Goal: Task Accomplishment & Management: Complete application form

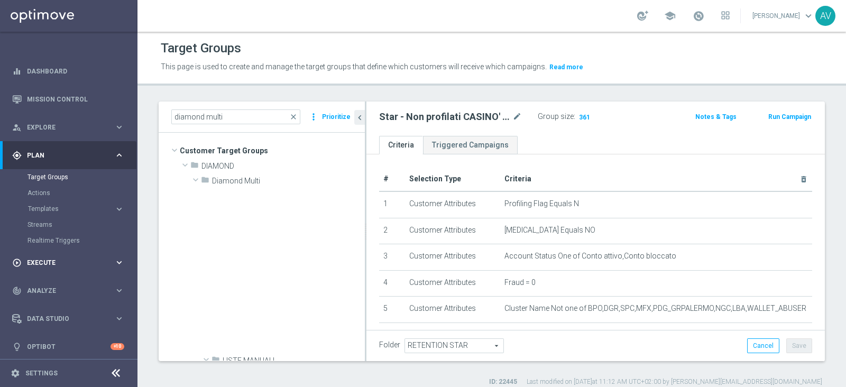
scroll to position [315, 0]
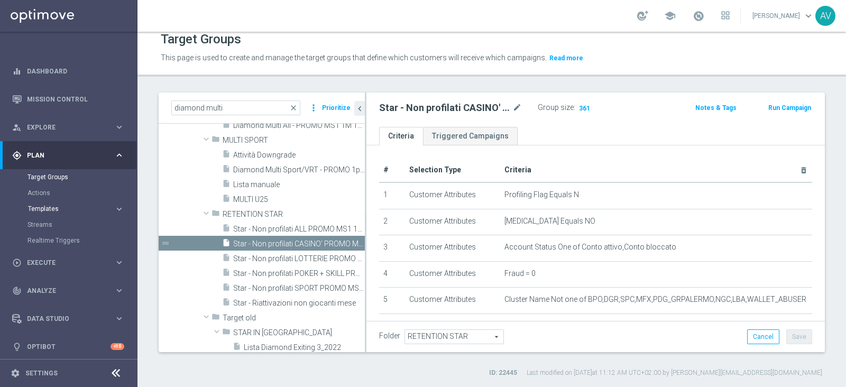
click at [42, 211] on span "Templates" at bounding box center [66, 209] width 76 height 6
click at [48, 224] on link "Optimail" at bounding box center [71, 225] width 77 height 8
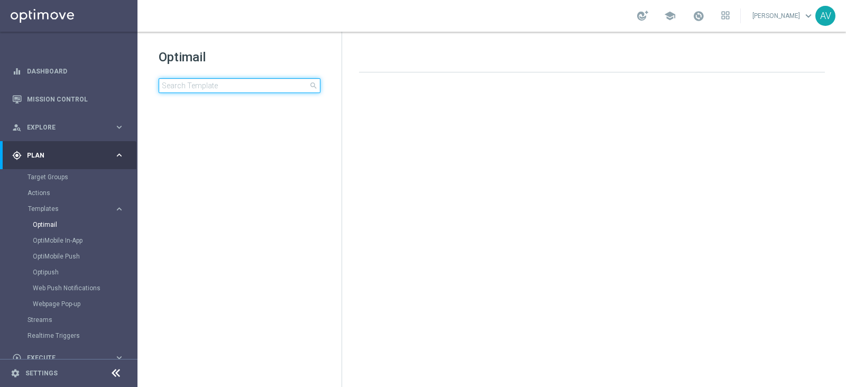
click at [236, 88] on input at bounding box center [240, 85] width 162 height 15
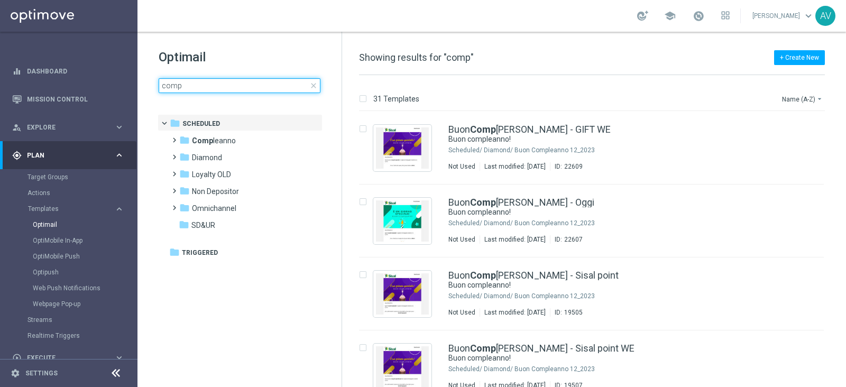
type input "comp"
drag, startPoint x: 842, startPoint y: 124, endPoint x: 845, endPoint y: 152, distance: 28.2
click at [845, 158] on div "31 Templates Name (A-Z) arrow_drop_down Drag here to set row groups Drag here t…" at bounding box center [594, 231] width 504 height 312
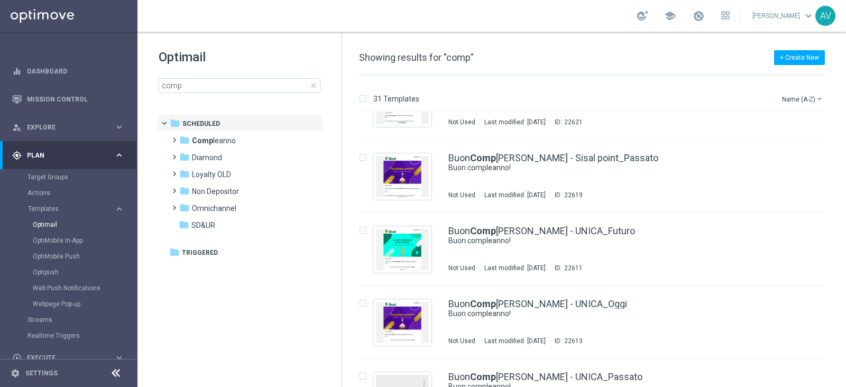
scroll to position [419, 0]
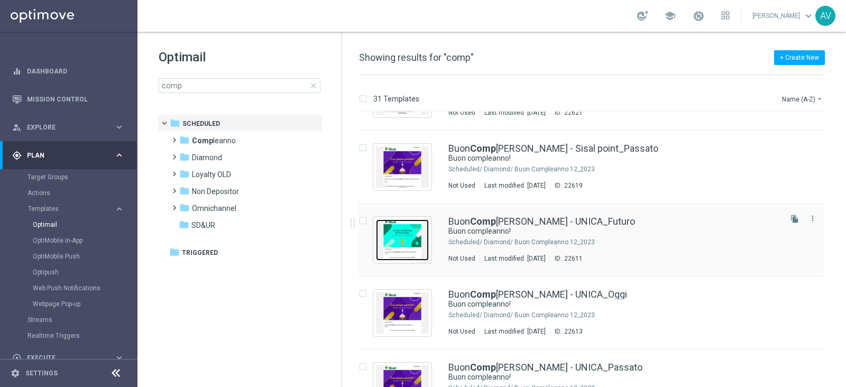
click at [403, 240] on img "Press SPACE to select this row." at bounding box center [402, 240] width 53 height 41
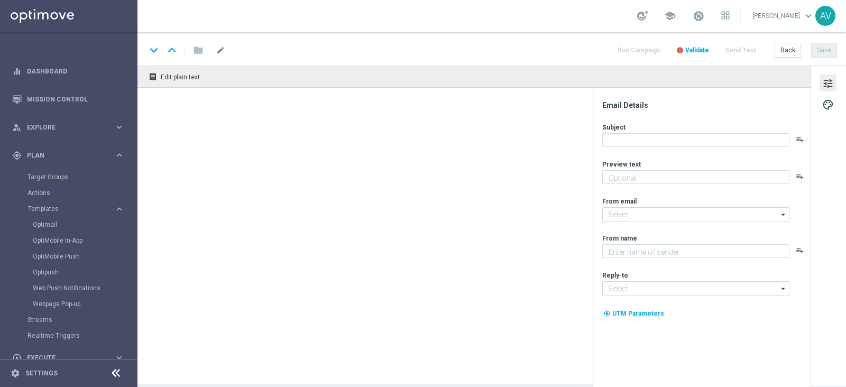
type textarea "Ti aspetta una sorpresa…"
type input "[EMAIL_ADDRESS][DOMAIN_NAME]"
type textarea "Sisal"
type input "[EMAIL_ADDRESS][DOMAIN_NAME]"
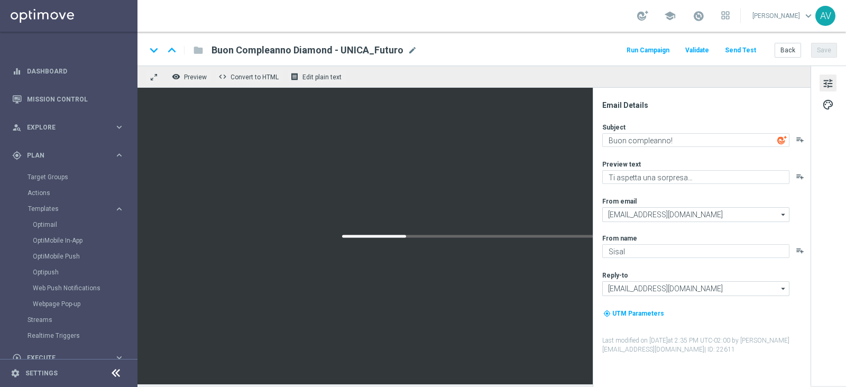
click at [640, 49] on button "Run Campaign" at bounding box center [648, 50] width 46 height 14
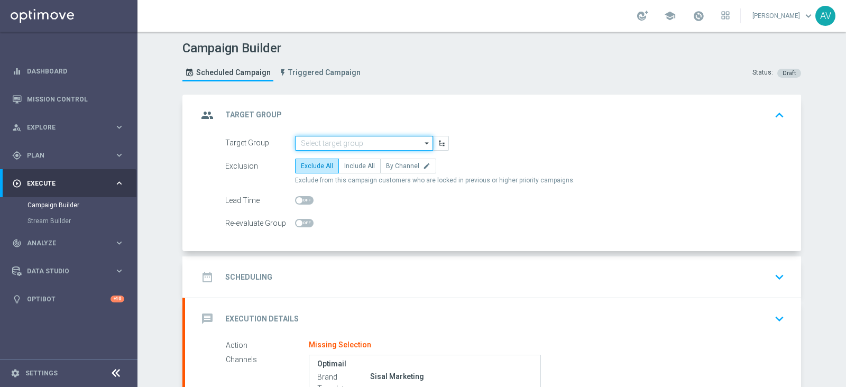
click at [366, 147] on input at bounding box center [364, 143] width 138 height 15
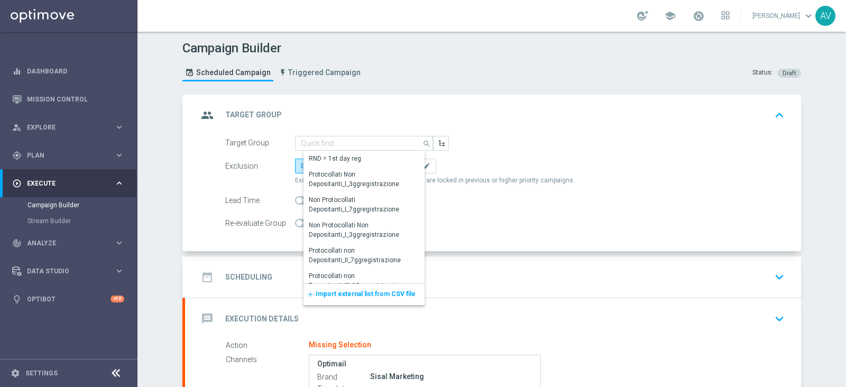
click at [314, 288] on button "add Import external list from CSV file" at bounding box center [312, 294] width 16 height 21
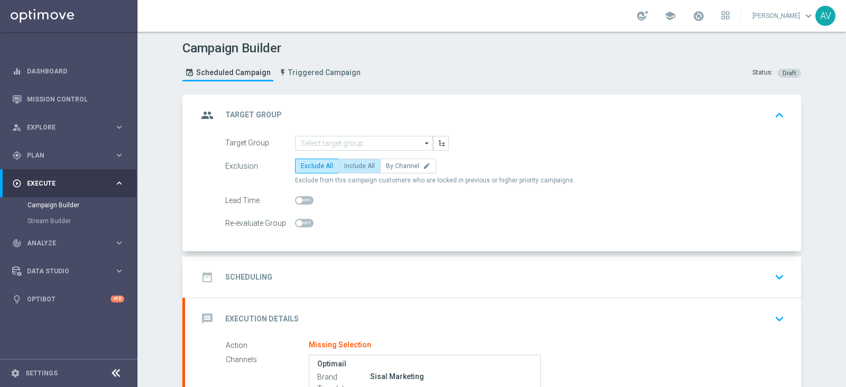
click at [350, 171] on label "Include All" at bounding box center [360, 166] width 42 height 15
click at [350, 171] on input "Include All" at bounding box center [347, 168] width 7 height 7
radio input "true"
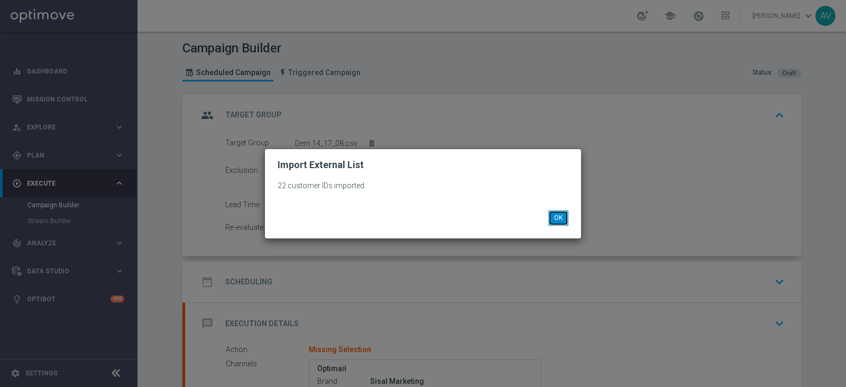
click at [561, 214] on button "OK" at bounding box center [559, 218] width 20 height 15
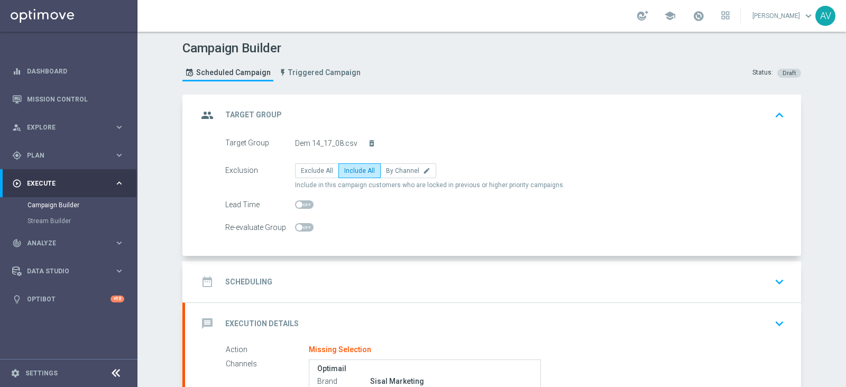
click at [204, 112] on icon "group" at bounding box center [207, 115] width 19 height 19
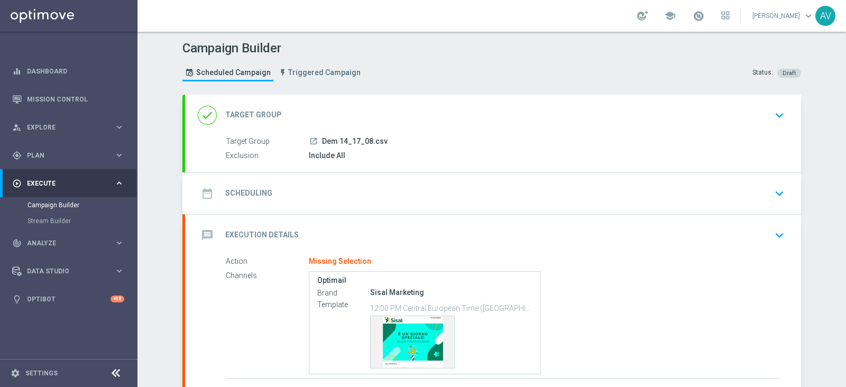
click at [206, 193] on icon "date_range" at bounding box center [207, 193] width 19 height 19
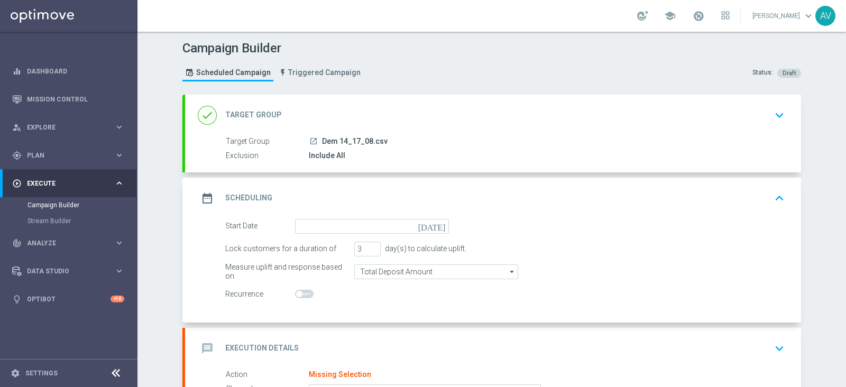
click at [435, 226] on icon "[DATE]" at bounding box center [433, 225] width 31 height 12
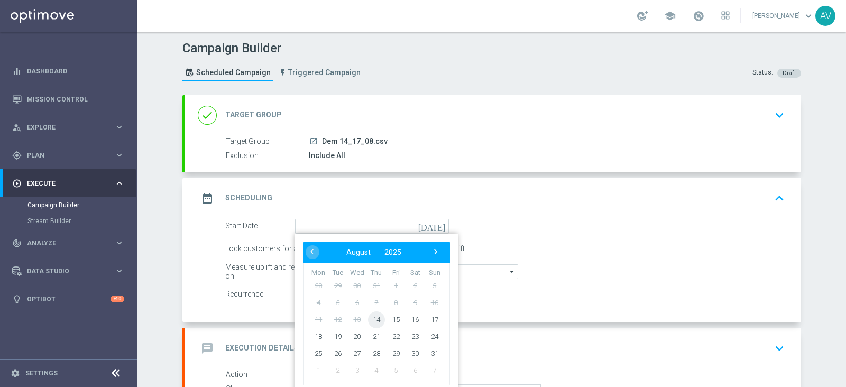
click at [370, 316] on span "14" at bounding box center [376, 319] width 17 height 17
type input "[DATE]"
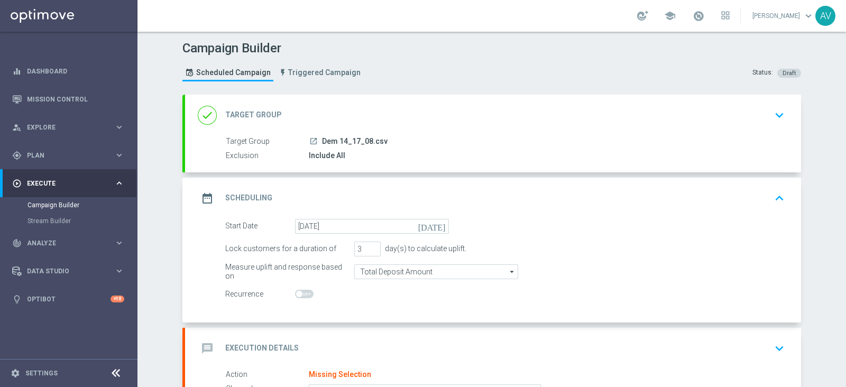
click at [203, 195] on icon "date_range" at bounding box center [207, 198] width 19 height 19
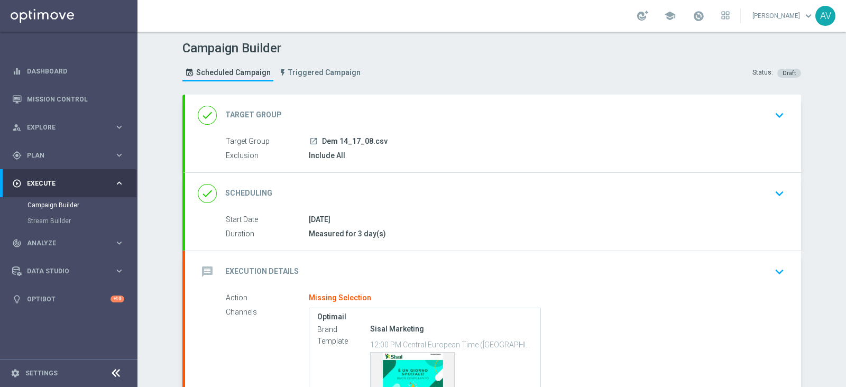
click at [202, 270] on icon "message" at bounding box center [207, 271] width 19 height 19
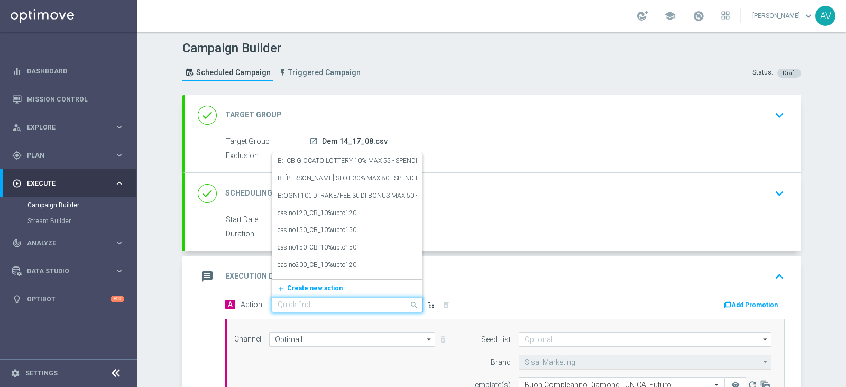
click at [278, 304] on input "text" at bounding box center [337, 305] width 118 height 9
type input "star dem"
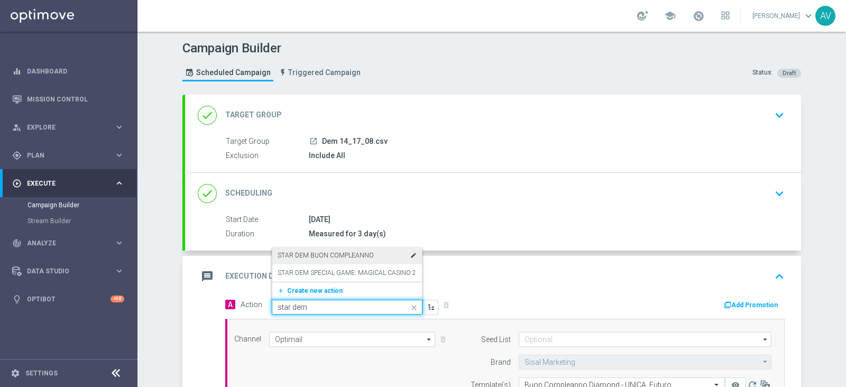
click at [283, 253] on label "STAR DEM BUON COMPLEANNO" at bounding box center [326, 255] width 96 height 9
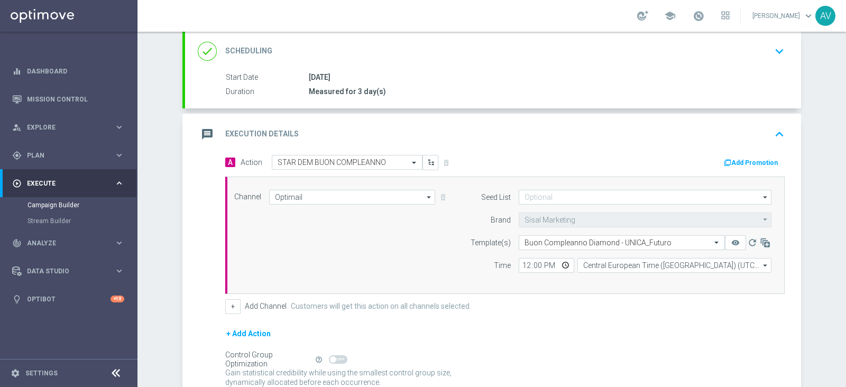
scroll to position [126, 0]
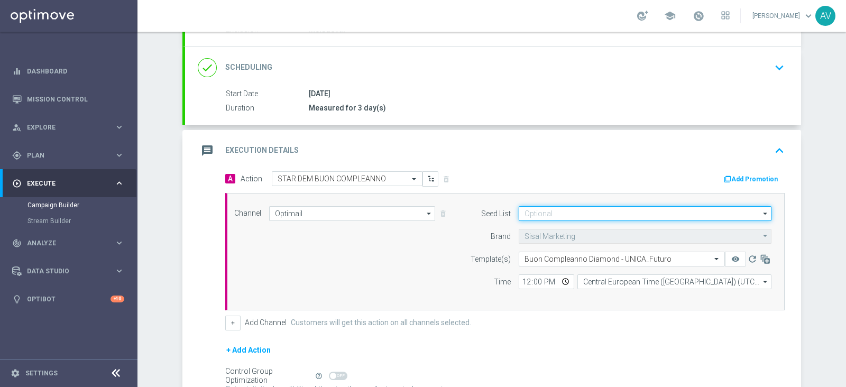
click at [540, 209] on input at bounding box center [645, 213] width 253 height 15
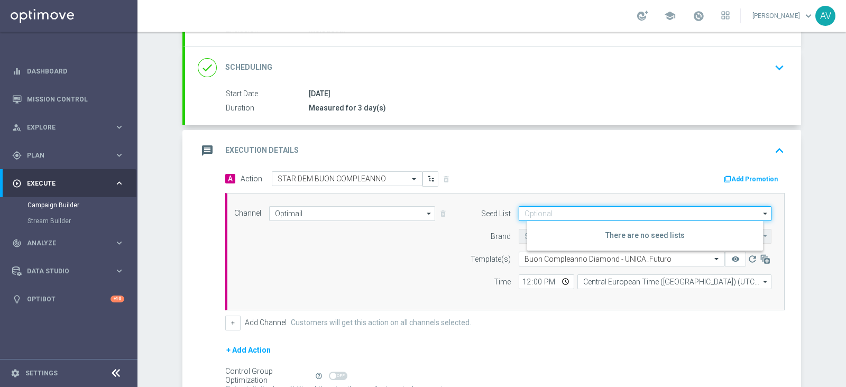
click at [540, 209] on input at bounding box center [645, 213] width 253 height 15
click at [500, 156] on div "message Execution Details keyboard_arrow_up" at bounding box center [493, 151] width 591 height 20
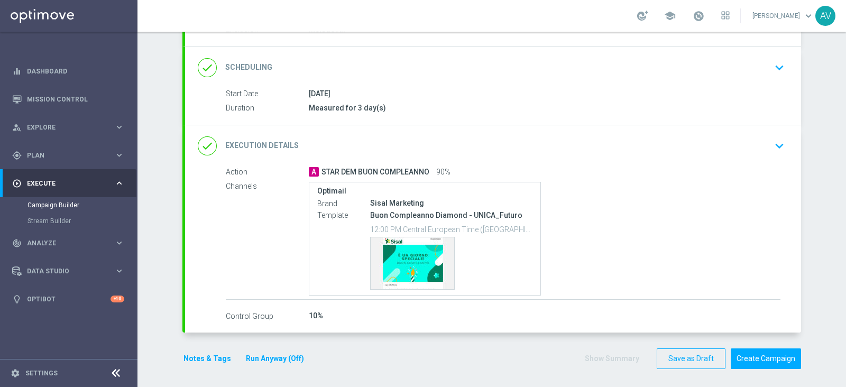
click at [203, 149] on icon "done" at bounding box center [207, 145] width 19 height 19
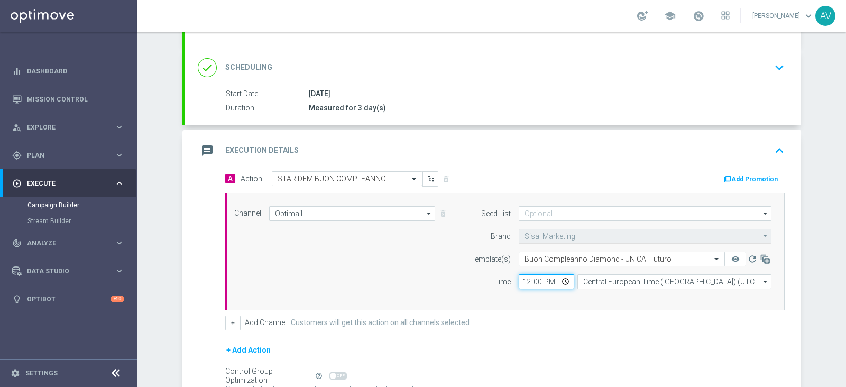
click at [519, 282] on input "12:00" at bounding box center [547, 282] width 56 height 15
type input "16:00"
click at [614, 318] on div "+ Add Channel Customers will get this action on all channels selected." at bounding box center [505, 323] width 560 height 15
drag, startPoint x: 836, startPoint y: 159, endPoint x: 836, endPoint y: 218, distance: 59.8
click at [836, 226] on div "Campaign Builder Scheduled Campaign Triggered Campaign Status: Draft done Targe…" at bounding box center [492, 209] width 709 height 355
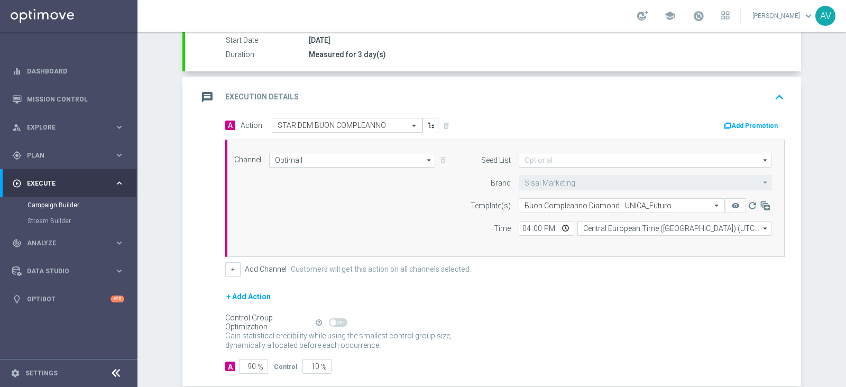
scroll to position [234, 0]
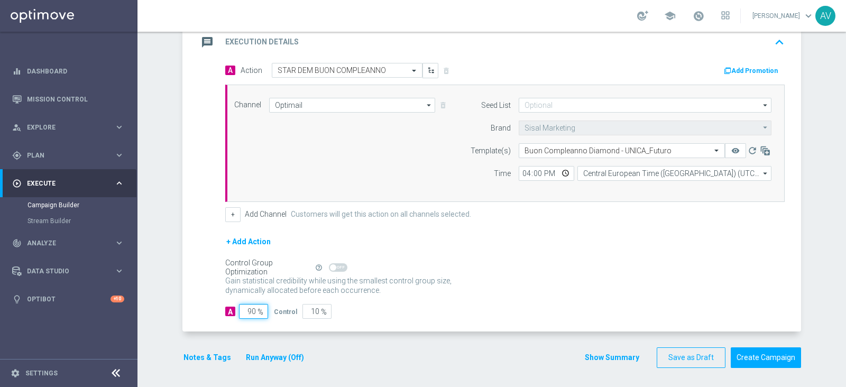
click at [251, 308] on input "90" at bounding box center [253, 311] width 29 height 15
type input "9"
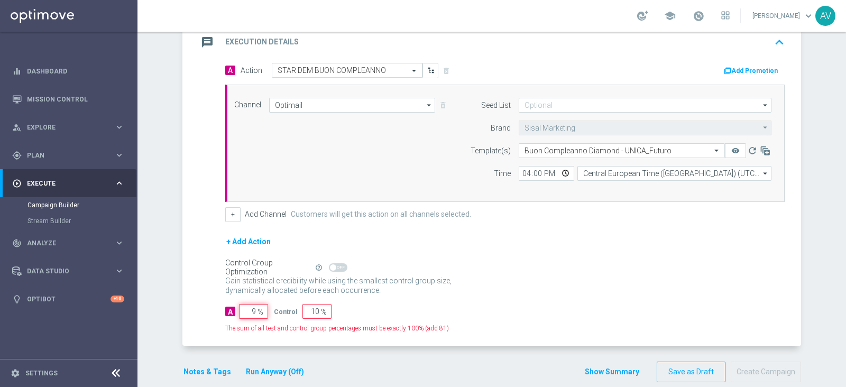
type input "91"
type input "100"
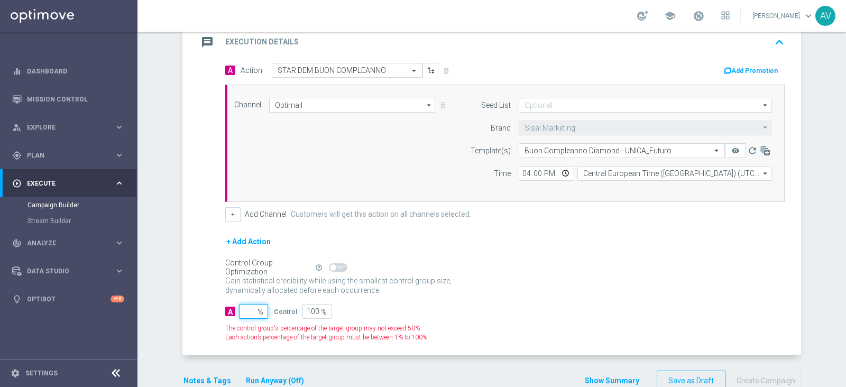
type input "1"
type input "99"
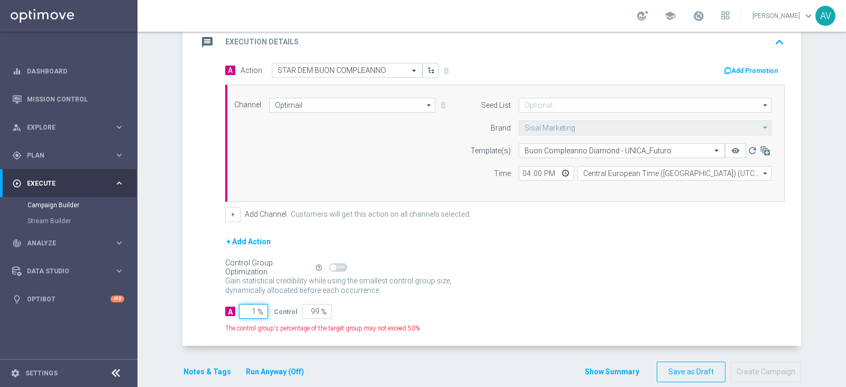
type input "10"
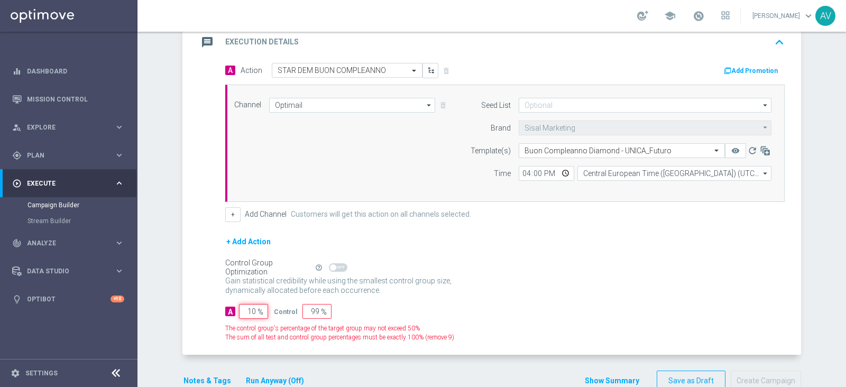
type input "90"
type input "100"
type input "0"
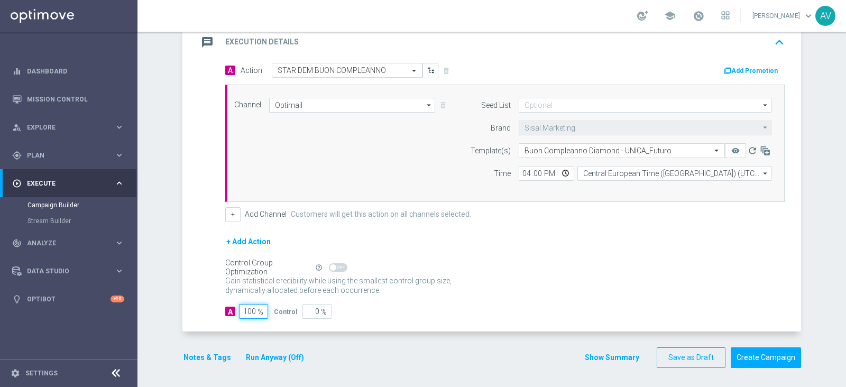
type input "100"
click at [192, 35] on div "message Execution Details keyboard_arrow_up" at bounding box center [493, 42] width 616 height 41
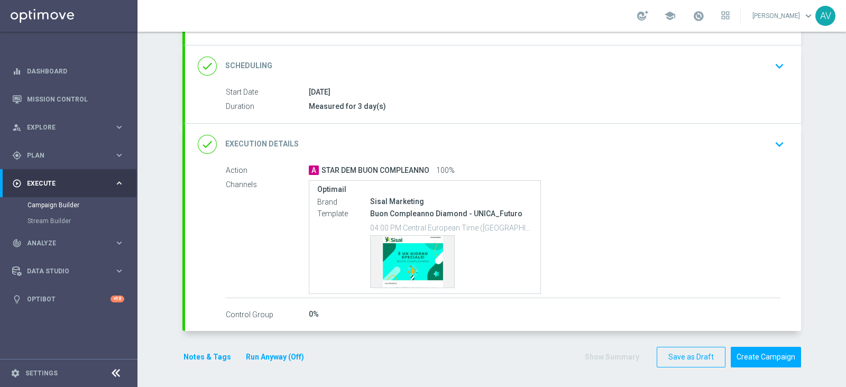
scroll to position [127, 0]
click at [202, 352] on button "Notes & Tags" at bounding box center [207, 357] width 50 height 13
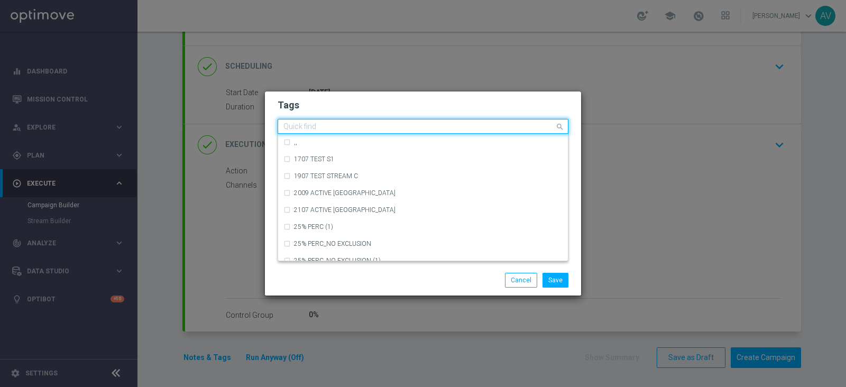
drag, startPoint x: 340, startPoint y: 118, endPoint x: 319, endPoint y: 127, distance: 22.7
click at [319, 127] on input "text" at bounding box center [419, 127] width 271 height 9
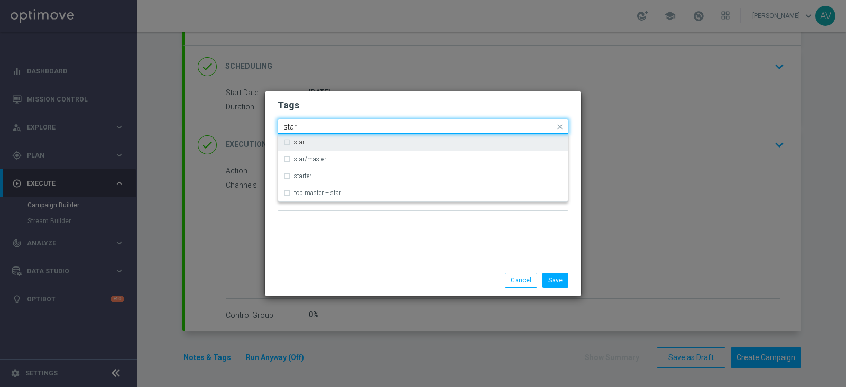
click at [294, 140] on label "star" at bounding box center [299, 142] width 11 height 6
type input "star"
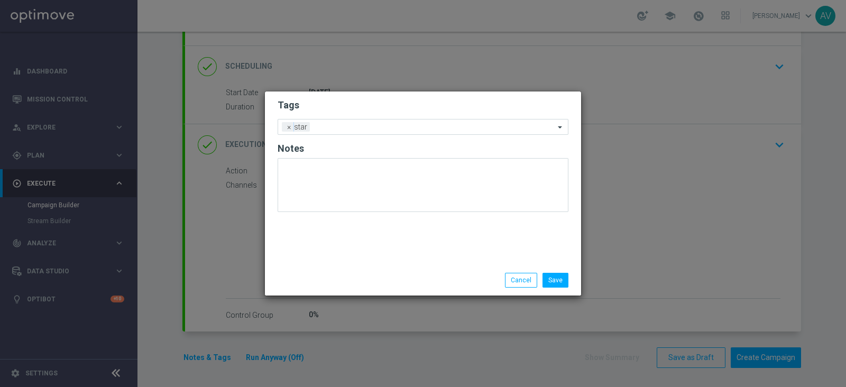
click at [379, 241] on div "Tags Add a new tag × star Notes" at bounding box center [423, 179] width 316 height 174
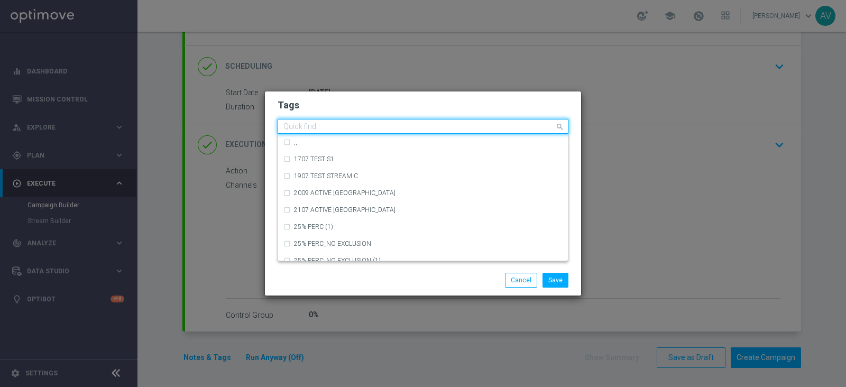
click at [359, 131] on input "text" at bounding box center [419, 127] width 271 height 9
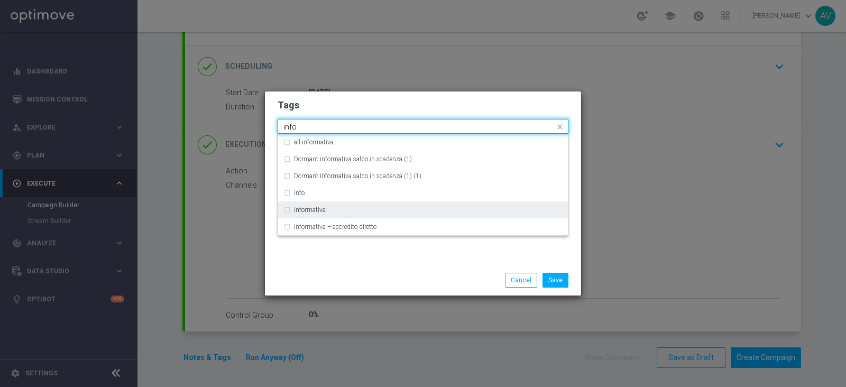
click at [314, 205] on div "informativa" at bounding box center [423, 210] width 279 height 17
type input "info"
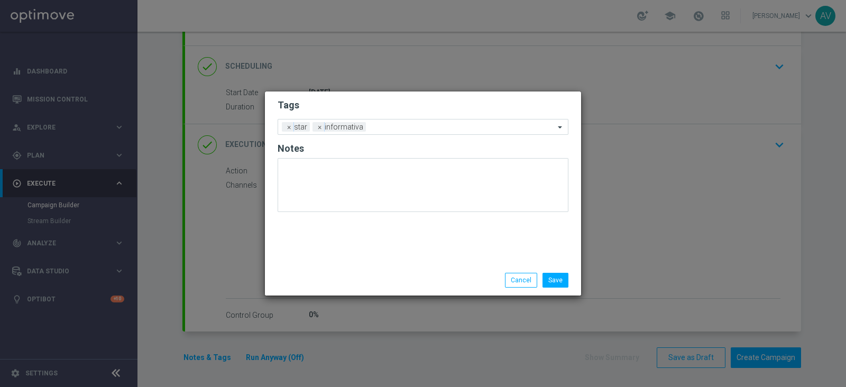
click at [358, 273] on div "Save Cancel" at bounding box center [423, 280] width 307 height 15
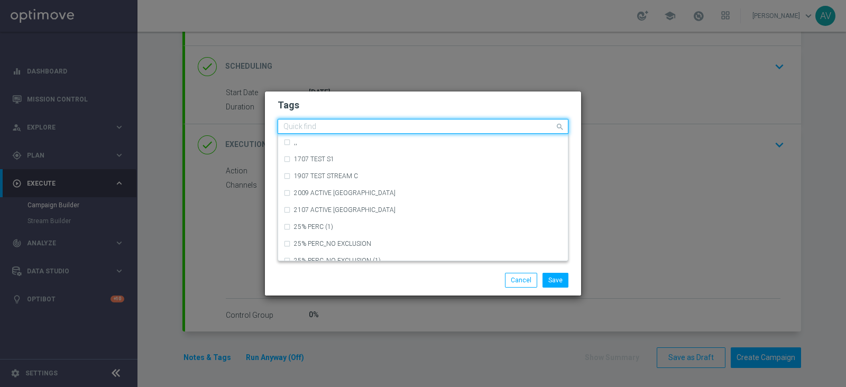
click at [386, 128] on input "text" at bounding box center [419, 127] width 271 height 9
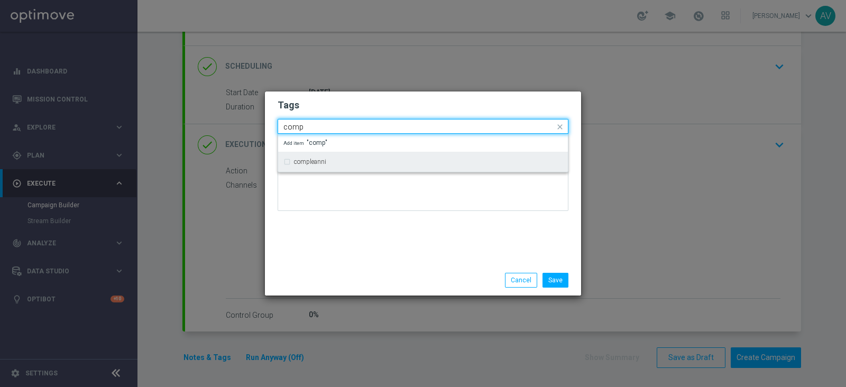
click at [318, 162] on label "compleanni" at bounding box center [310, 162] width 32 height 6
type input "comp"
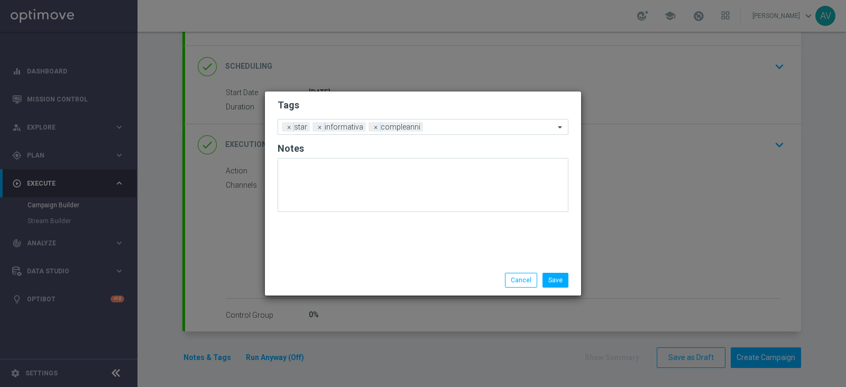
click at [379, 244] on div "Tags Add a new tag × star × informativa × compleanni Notes" at bounding box center [423, 179] width 316 height 174
click at [562, 277] on button "Save" at bounding box center [556, 280] width 26 height 15
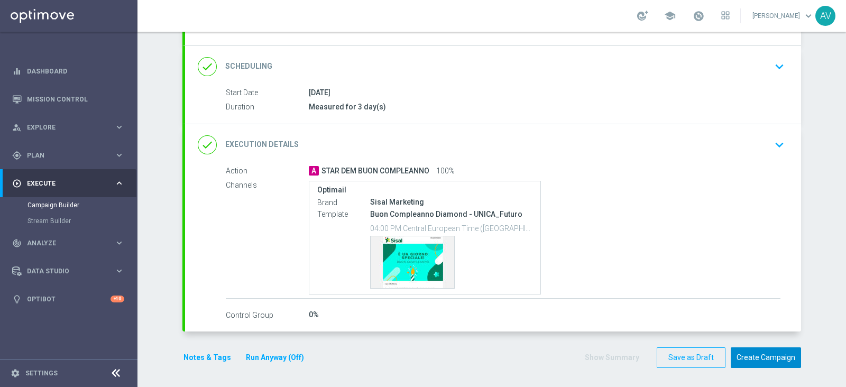
click at [760, 351] on button "Create Campaign" at bounding box center [766, 358] width 70 height 21
